Goal: Find specific page/section: Find specific page/section

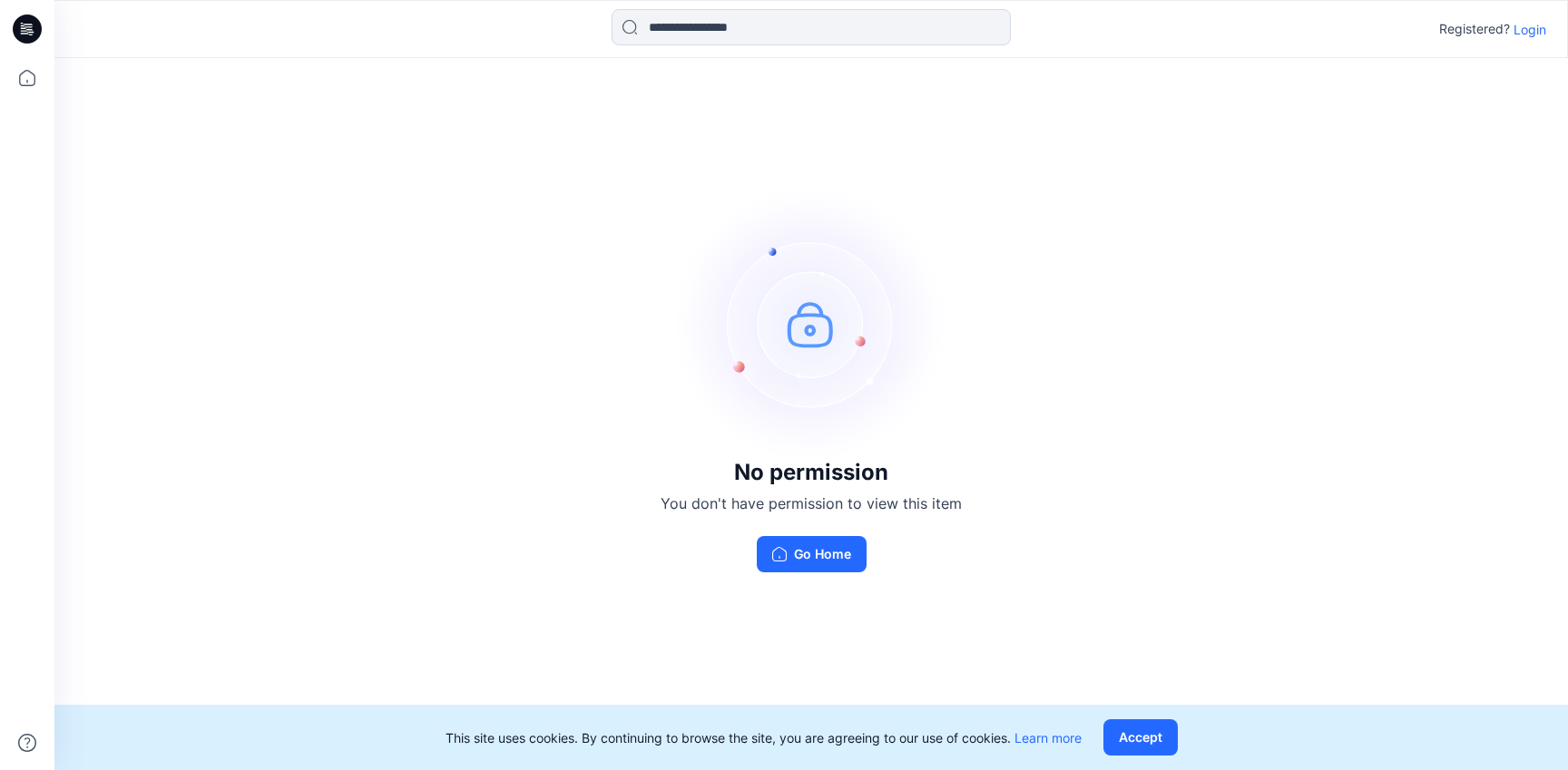
click at [1527, 35] on p "Login" at bounding box center [1529, 29] width 32 height 20
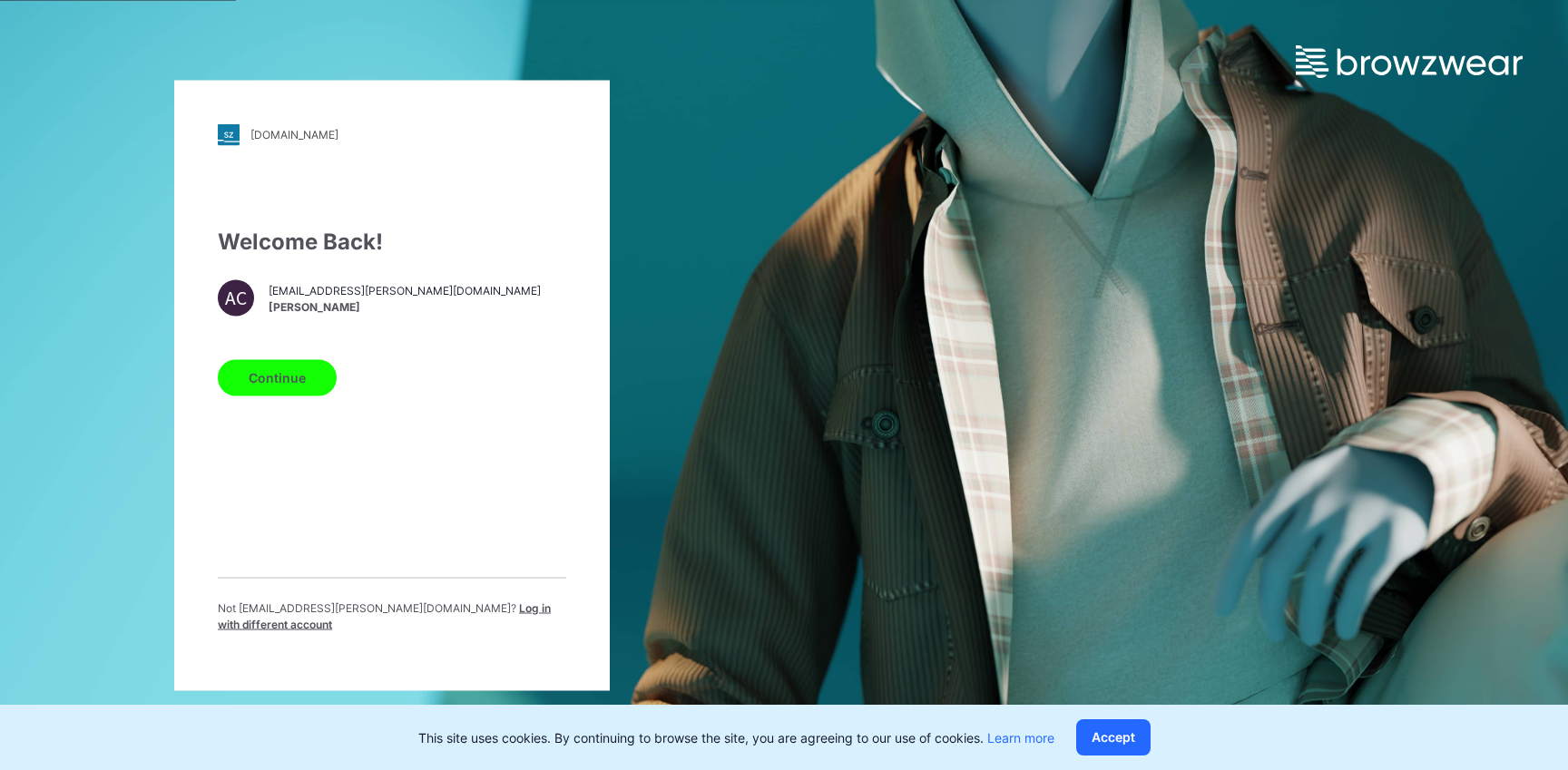
click at [243, 395] on button "Continue" at bounding box center [277, 377] width 119 height 36
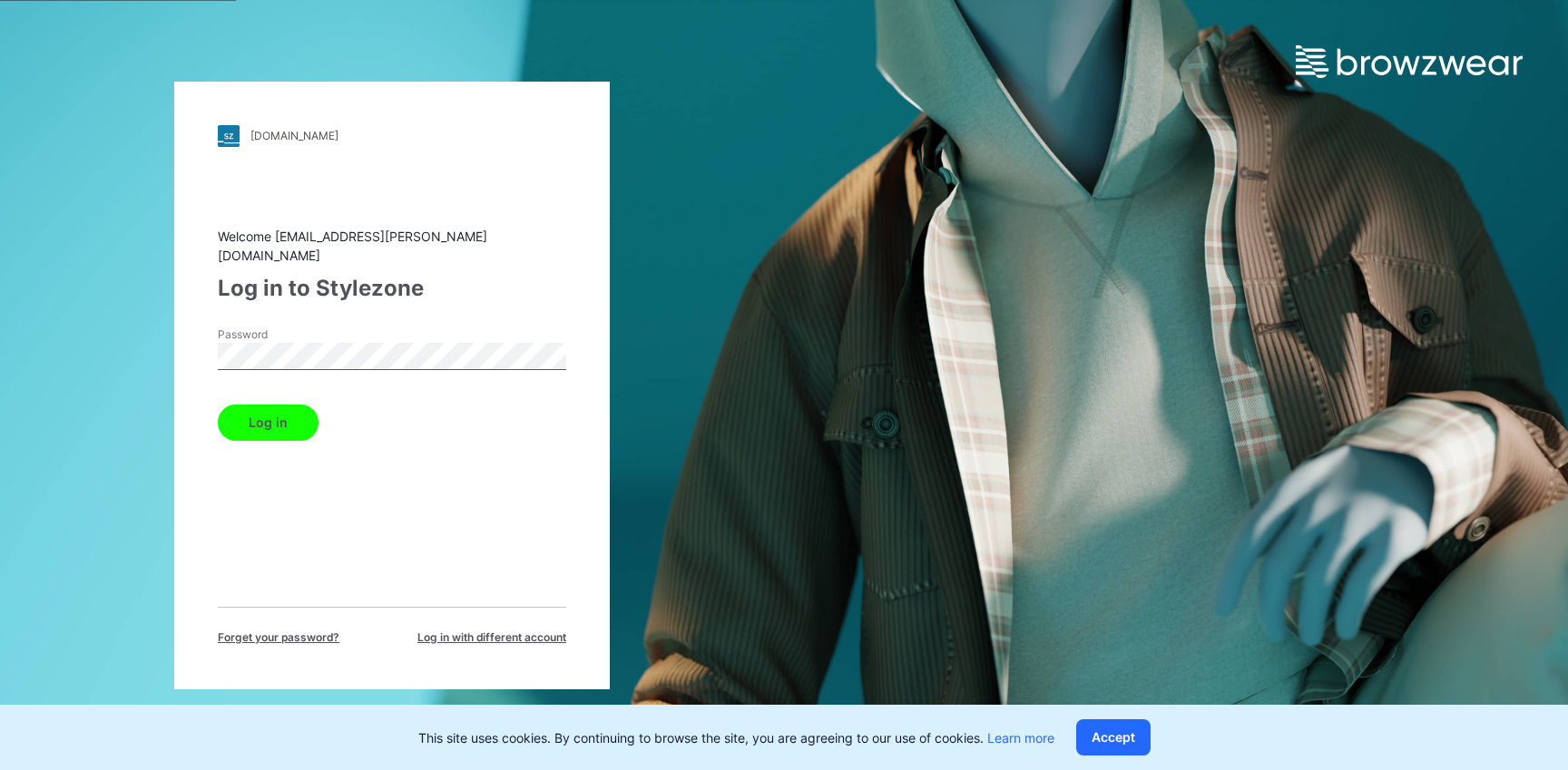
click at [287, 405] on button "Log in" at bounding box center [268, 422] width 101 height 36
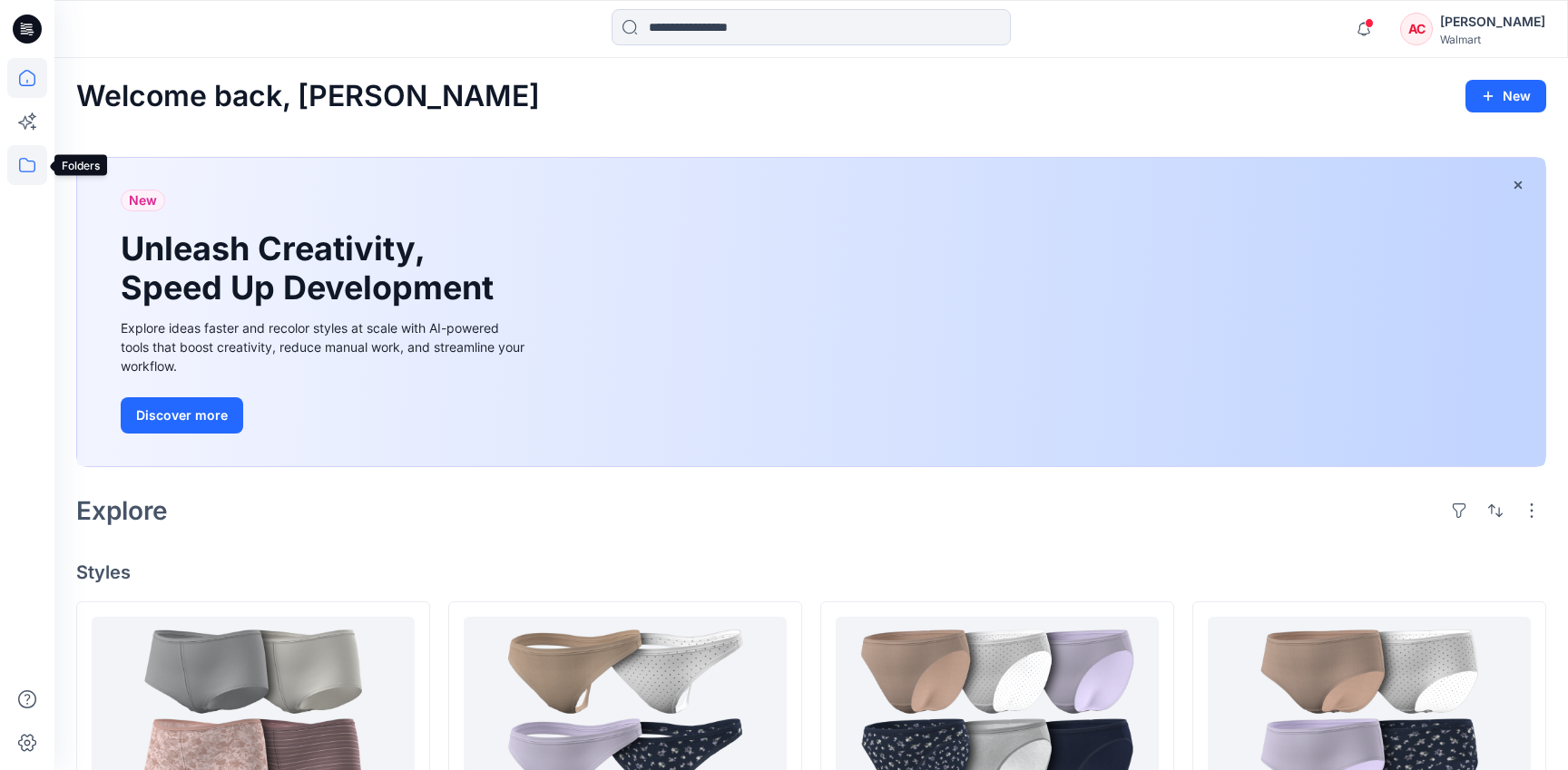
click at [30, 152] on icon at bounding box center [26, 165] width 40 height 40
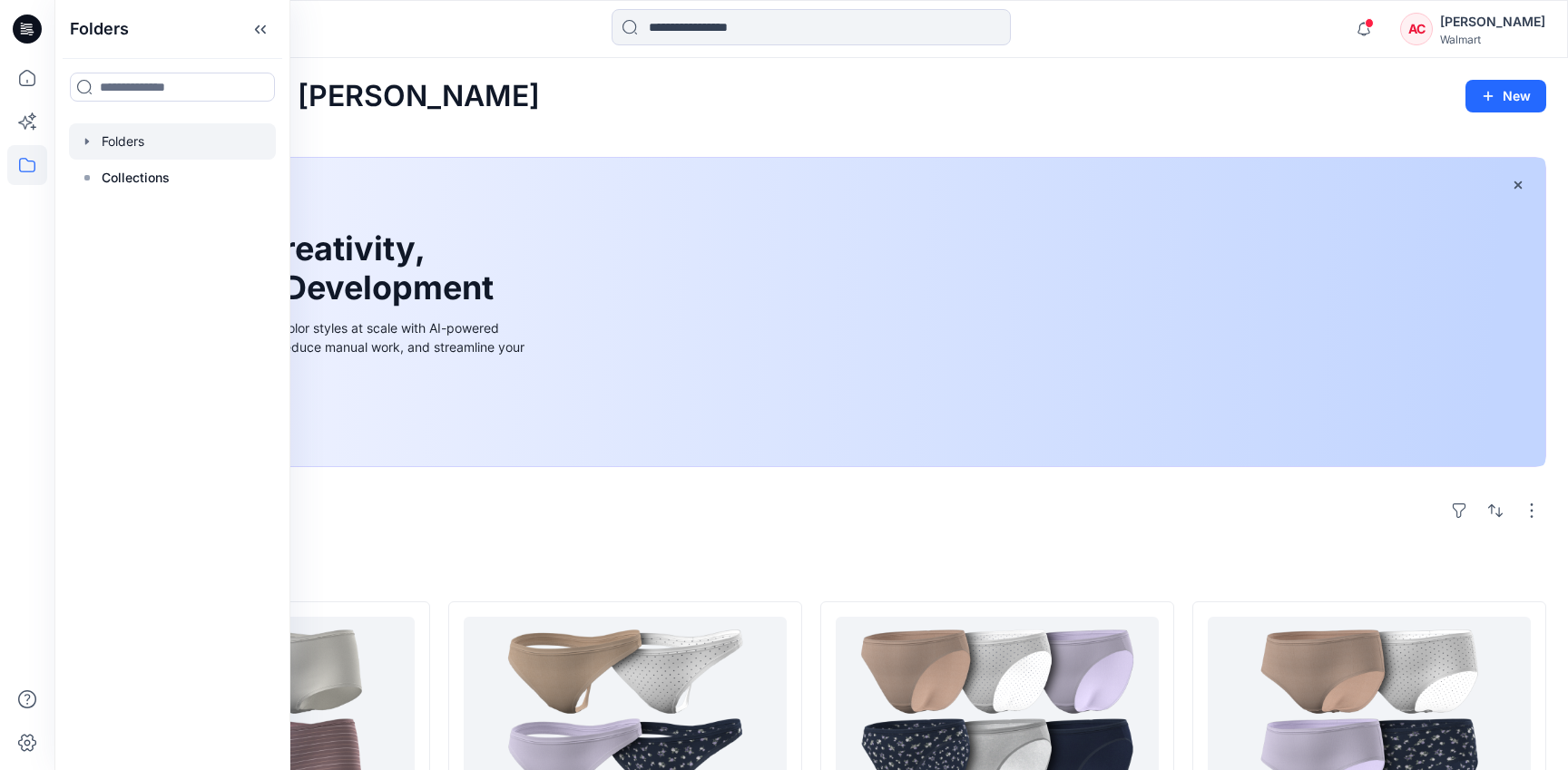
click at [113, 144] on div at bounding box center [173, 141] width 207 height 36
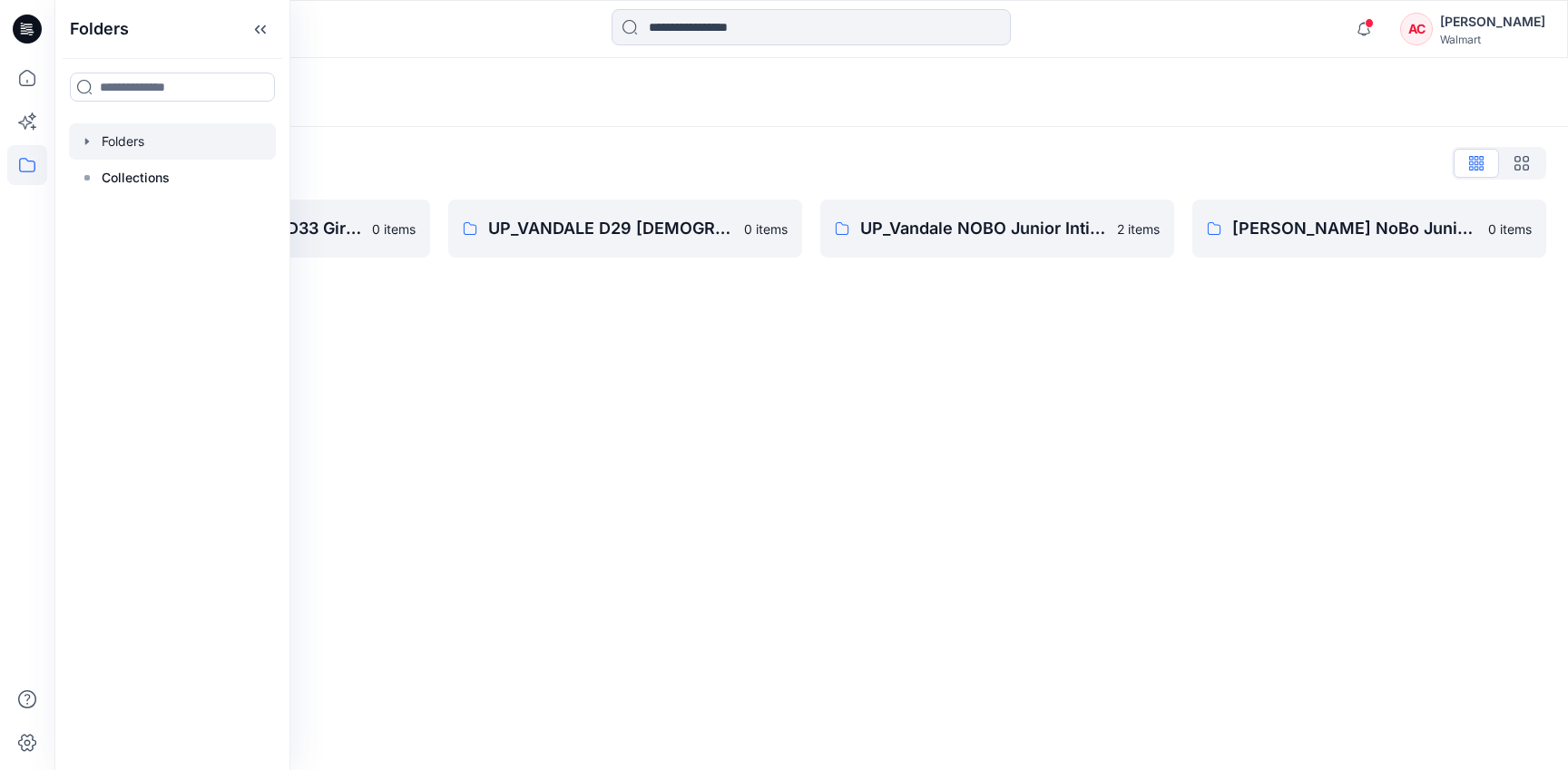
click at [527, 404] on div "Folders Folders List UP [PERSON_NAME] D33 Girls Basics 0 items UP_VANDALE D29 […" at bounding box center [811, 413] width 1513 height 711
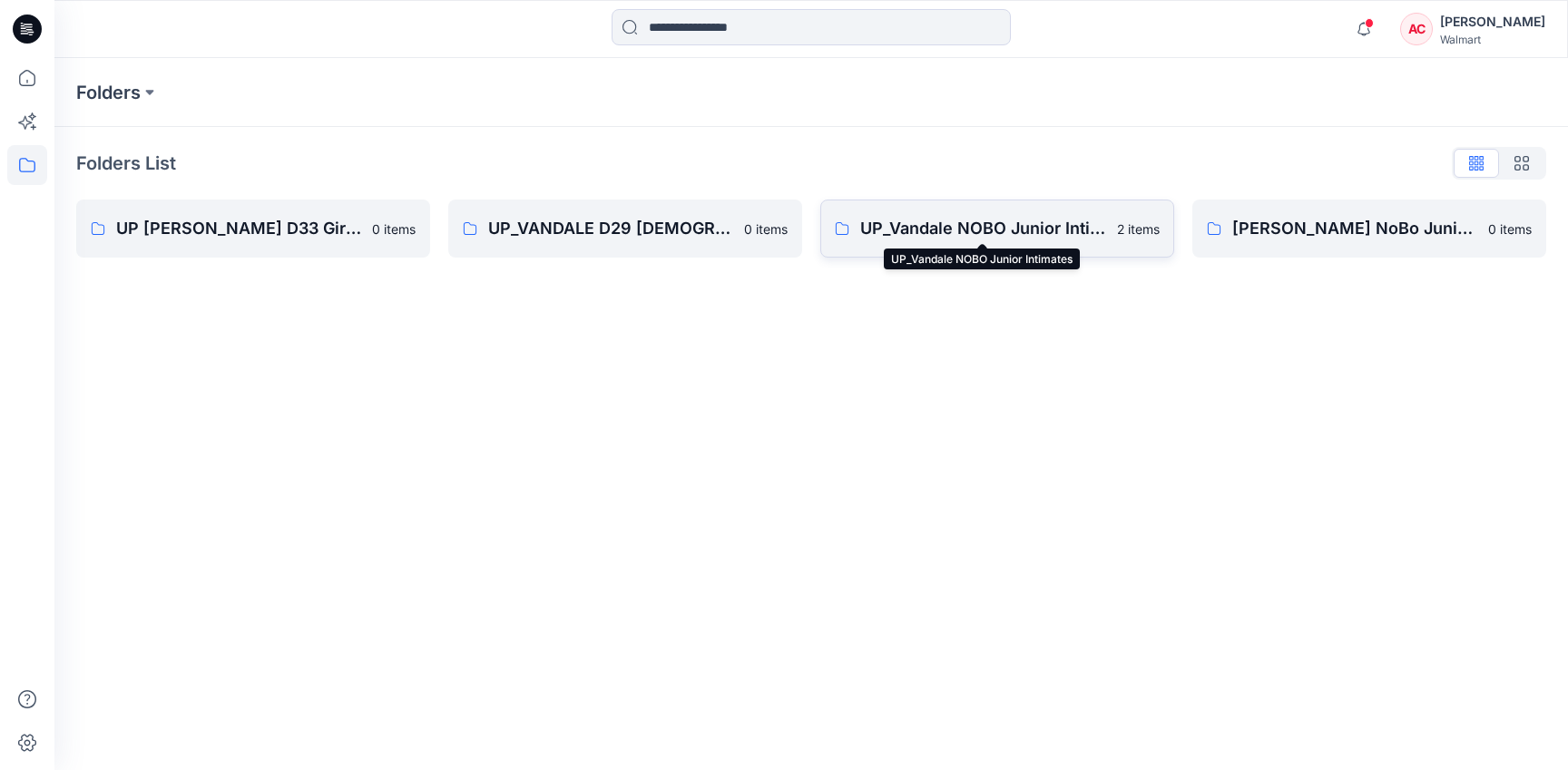
click at [1008, 237] on p "UP_Vandale NOBO Junior Intimates" at bounding box center [983, 228] width 246 height 25
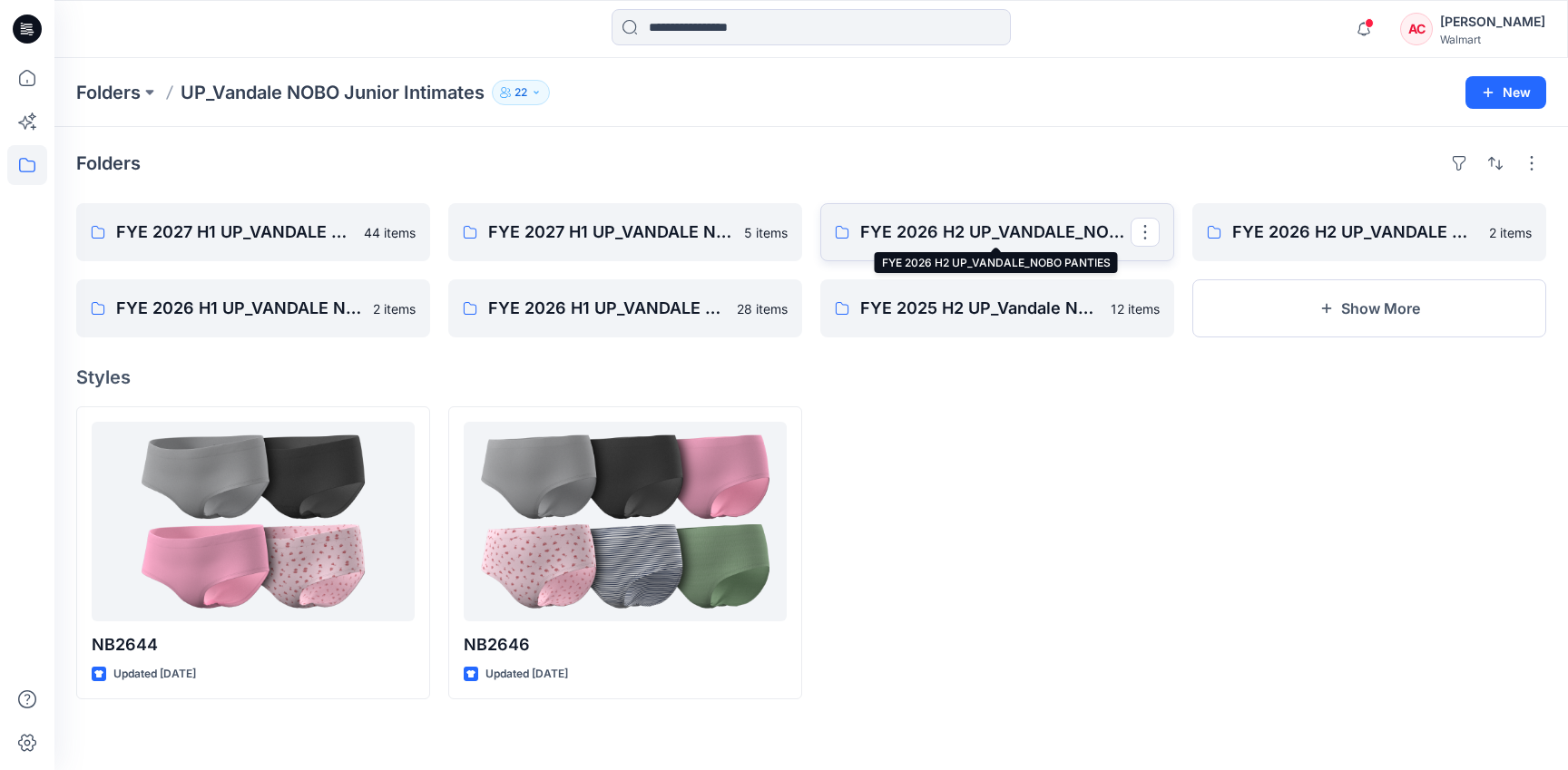
click at [1038, 225] on p "FYE 2026 H2 UP_VANDALE_NOBO PANTIES" at bounding box center [995, 232] width 270 height 25
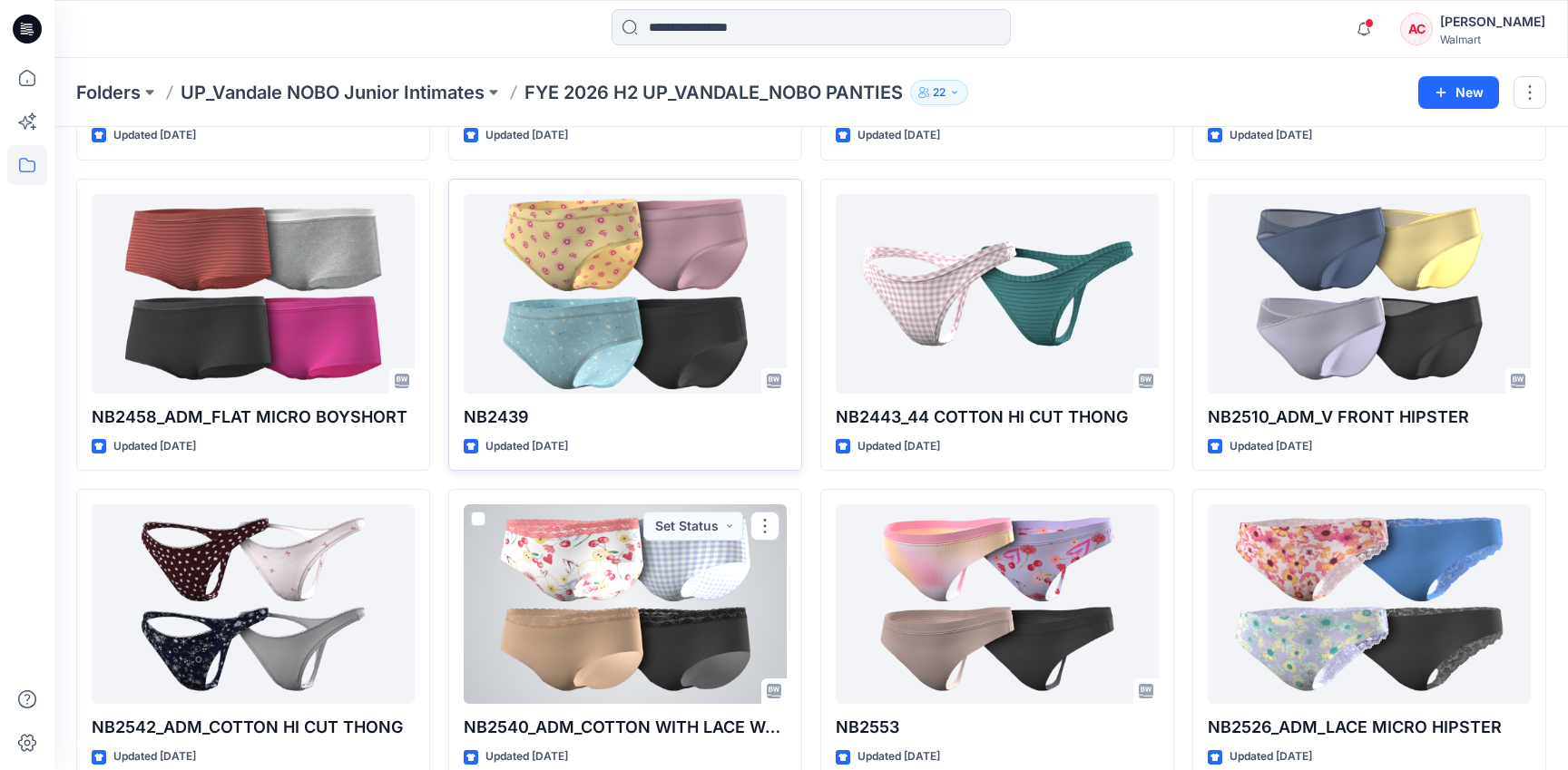
scroll to position [344, 0]
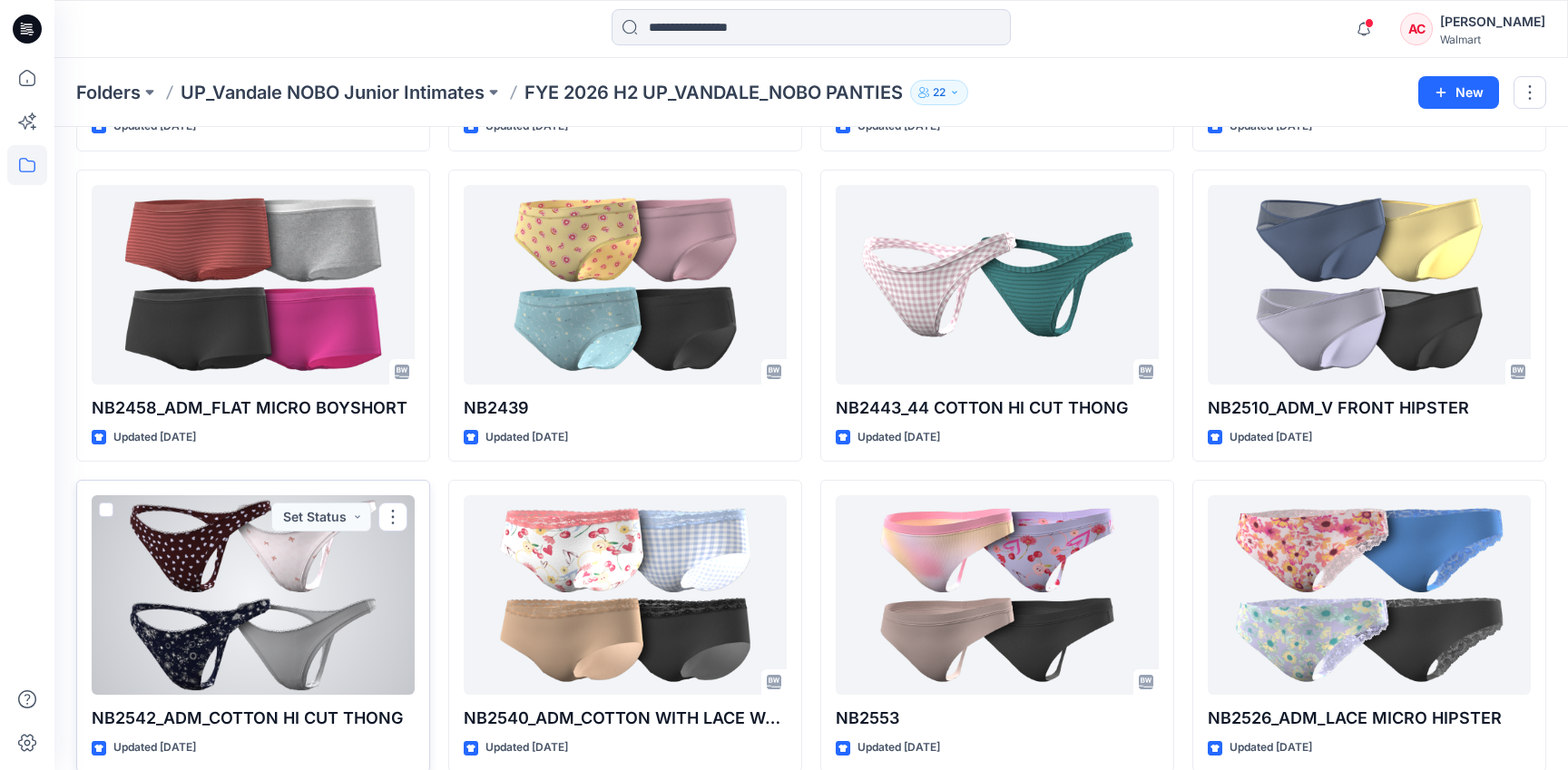
click at [199, 597] on div at bounding box center [253, 594] width 323 height 199
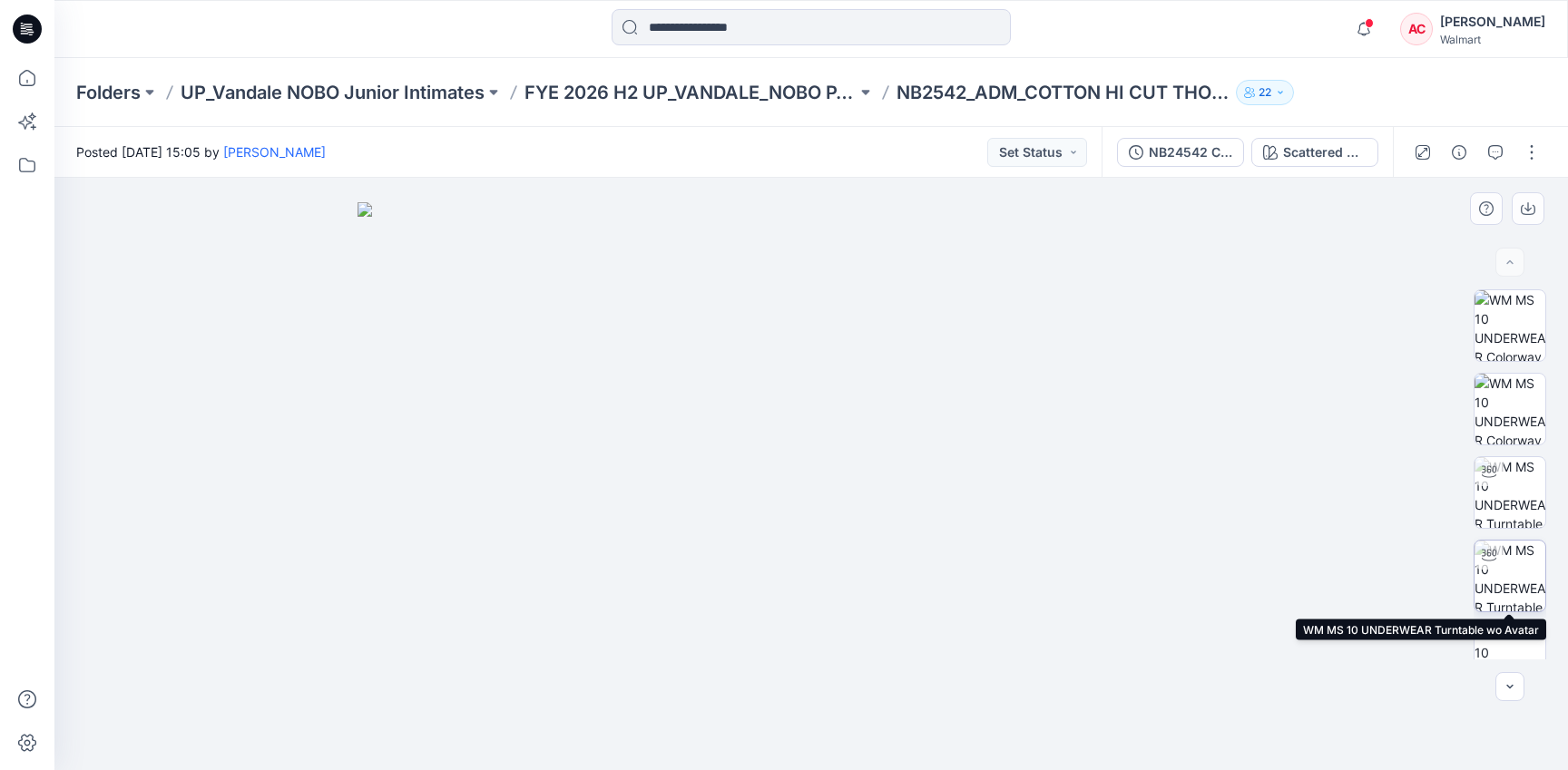
click at [1515, 582] on img at bounding box center [1509, 576] width 70 height 70
